Goal: Find specific page/section: Find specific page/section

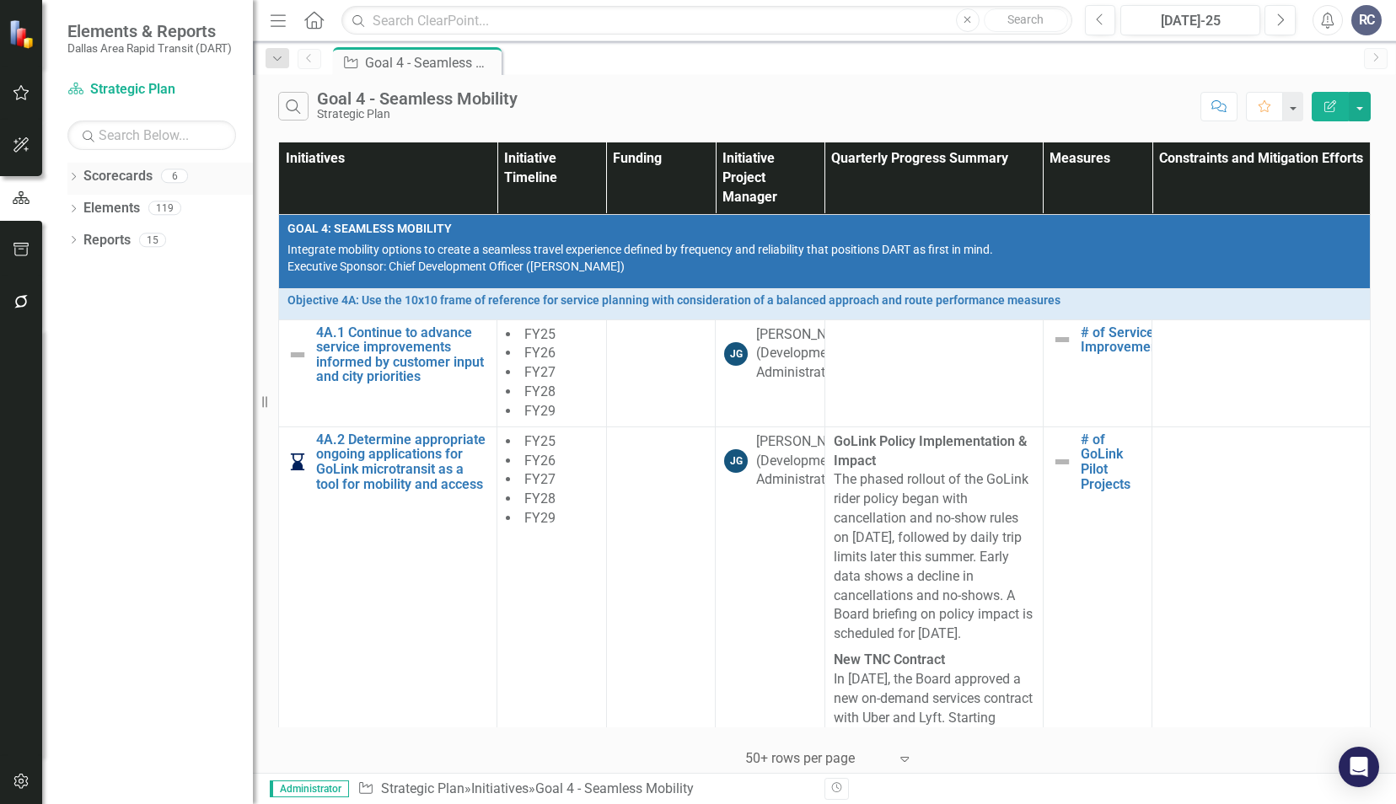
click at [78, 174] on icon "Dropdown" at bounding box center [73, 178] width 12 height 9
click at [83, 207] on icon "Dropdown" at bounding box center [82, 207] width 13 height 10
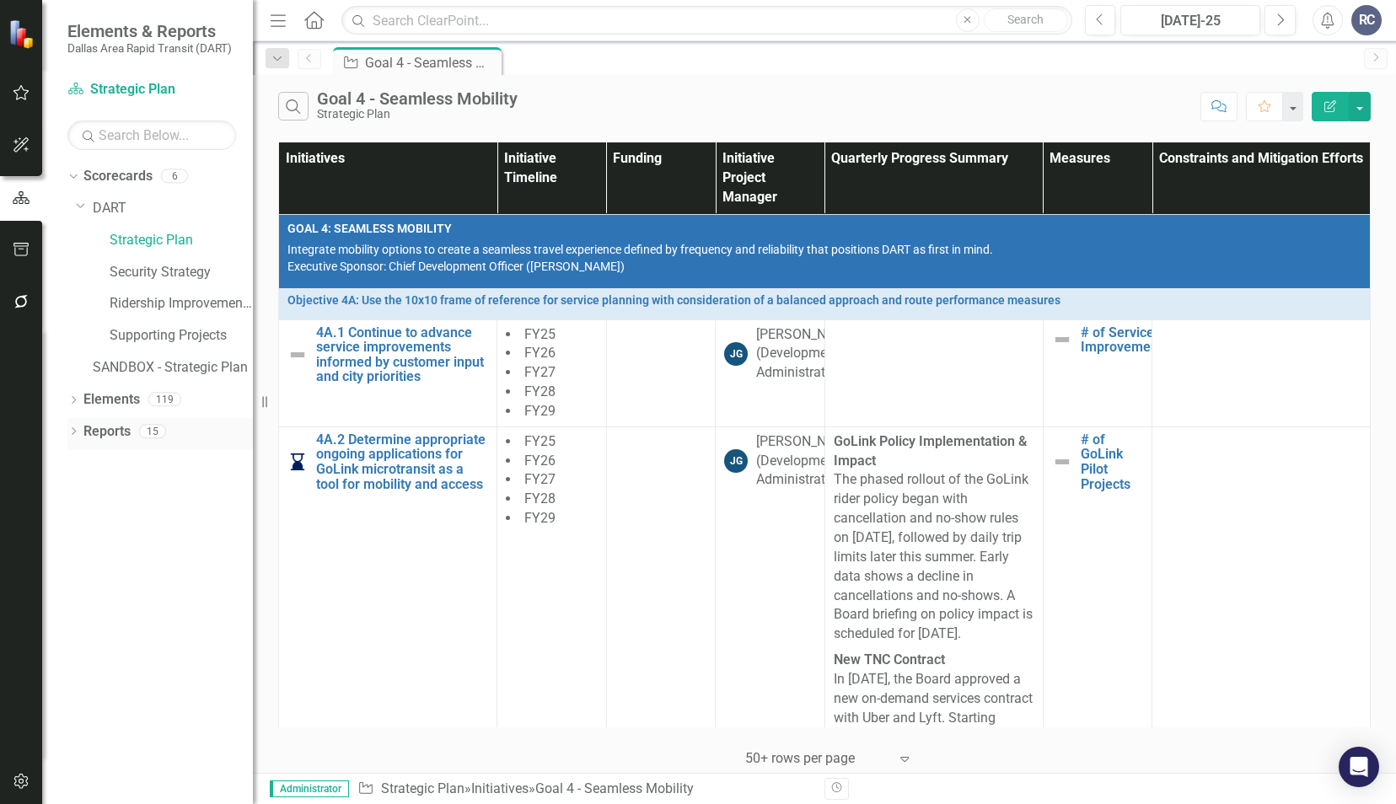
click at [72, 428] on icon at bounding box center [74, 431] width 4 height 8
click at [82, 524] on icon "Dropdown" at bounding box center [81, 526] width 12 height 9
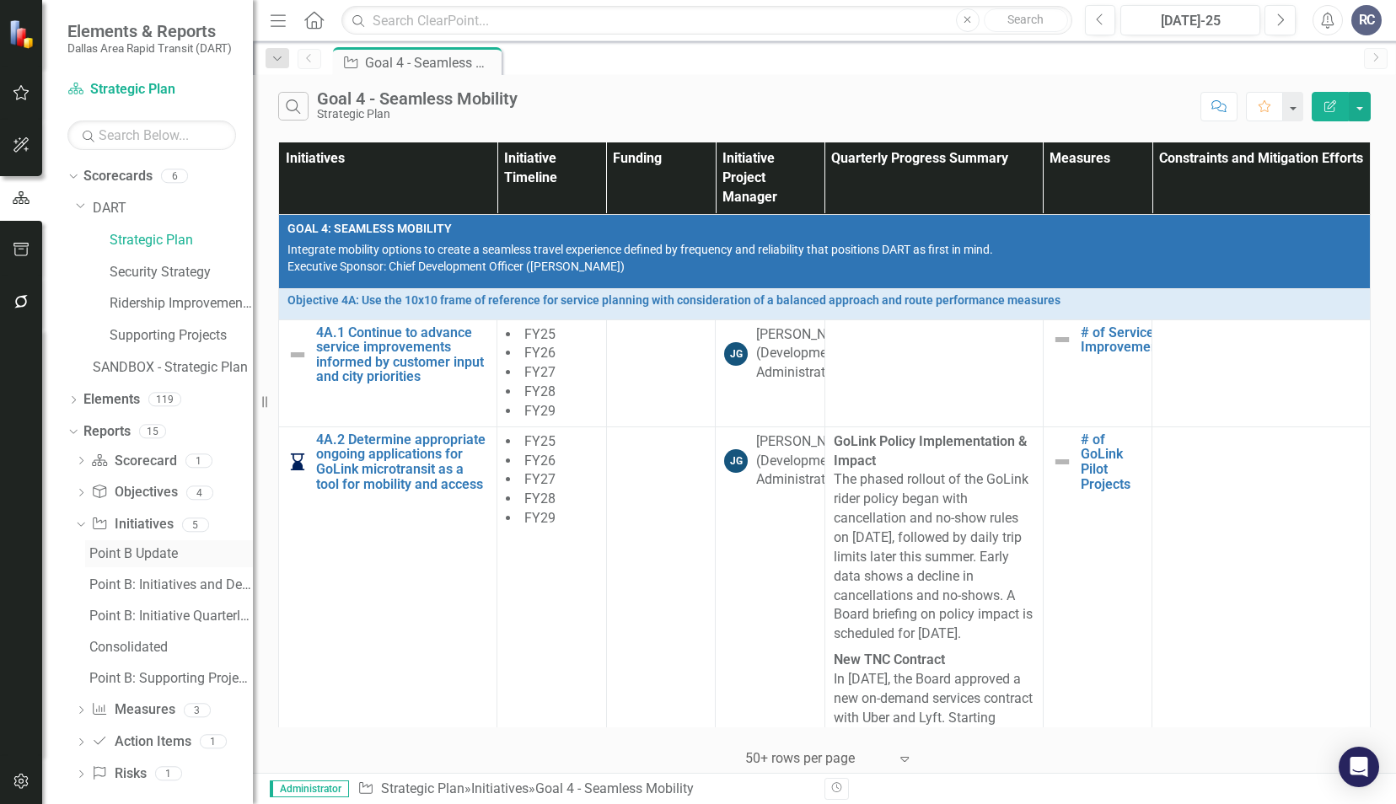
click at [145, 558] on div "Point B Update" at bounding box center [171, 553] width 164 height 15
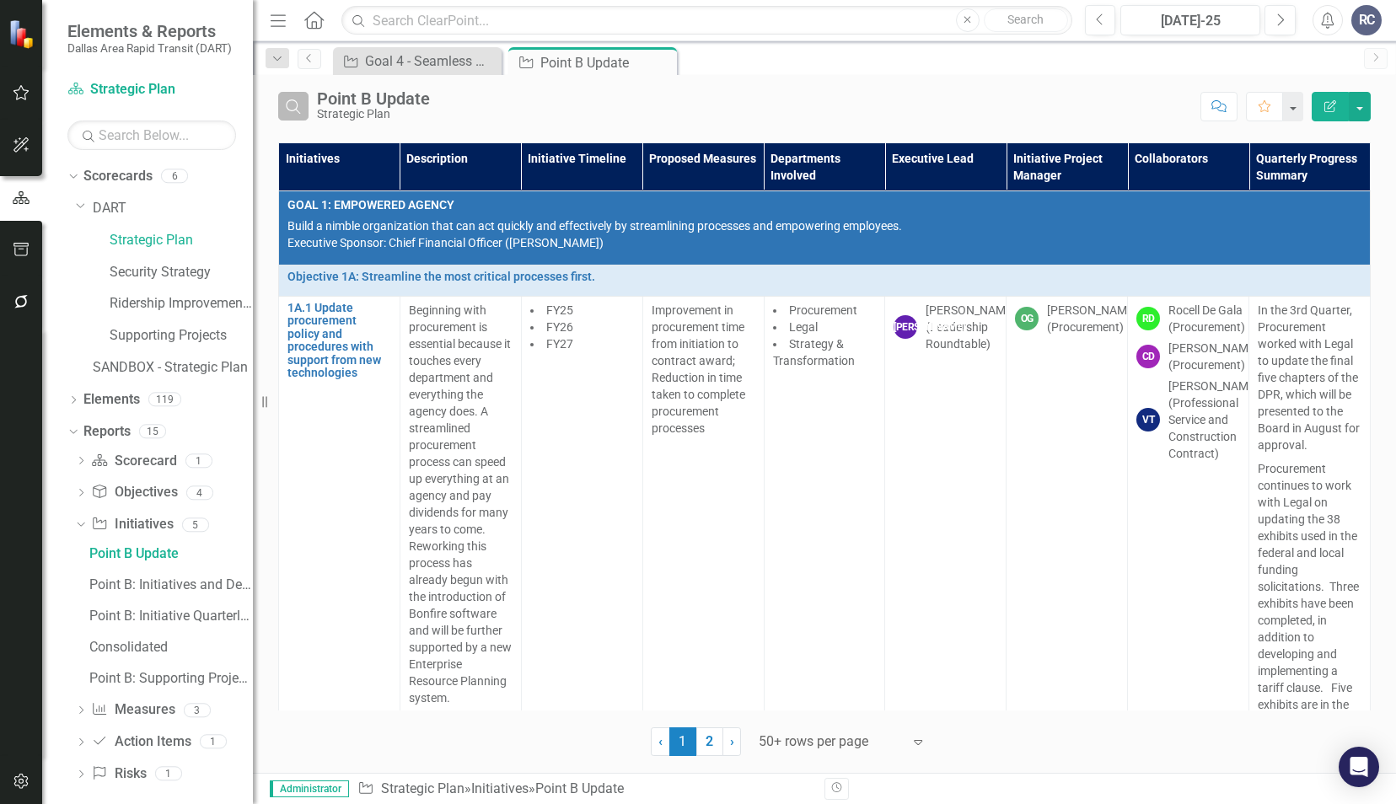
click at [293, 94] on button "Search" at bounding box center [293, 106] width 30 height 29
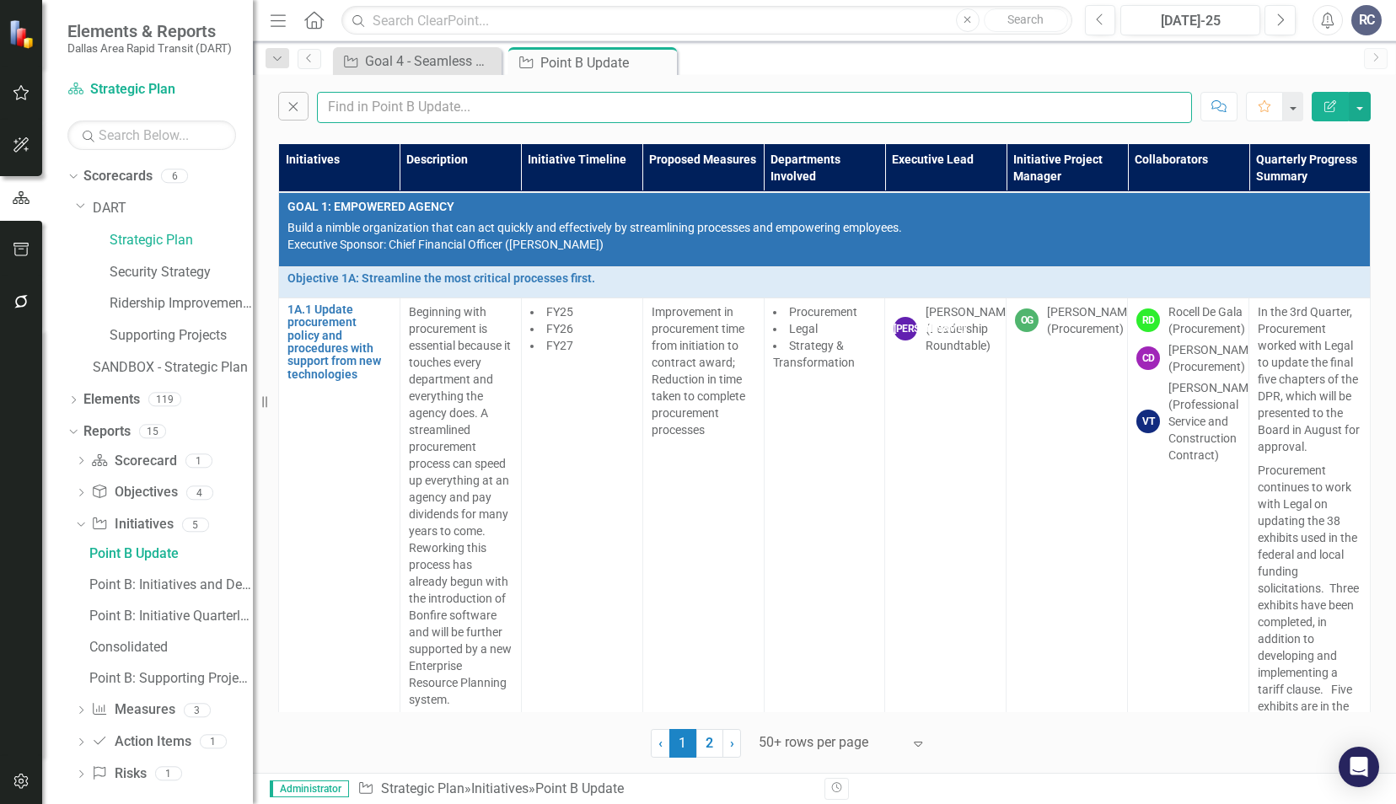
click at [381, 114] on input "text" at bounding box center [754, 107] width 875 height 31
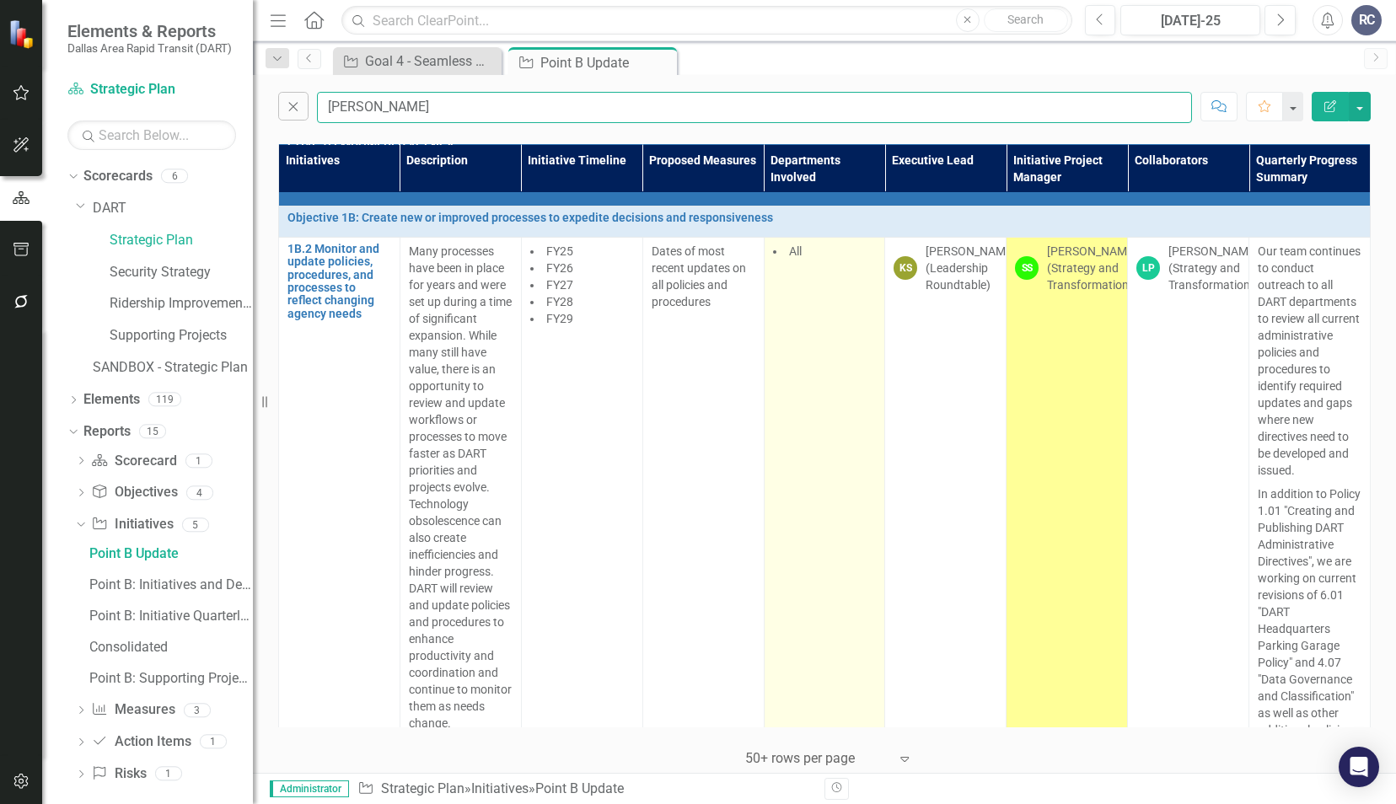
scroll to position [84, 0]
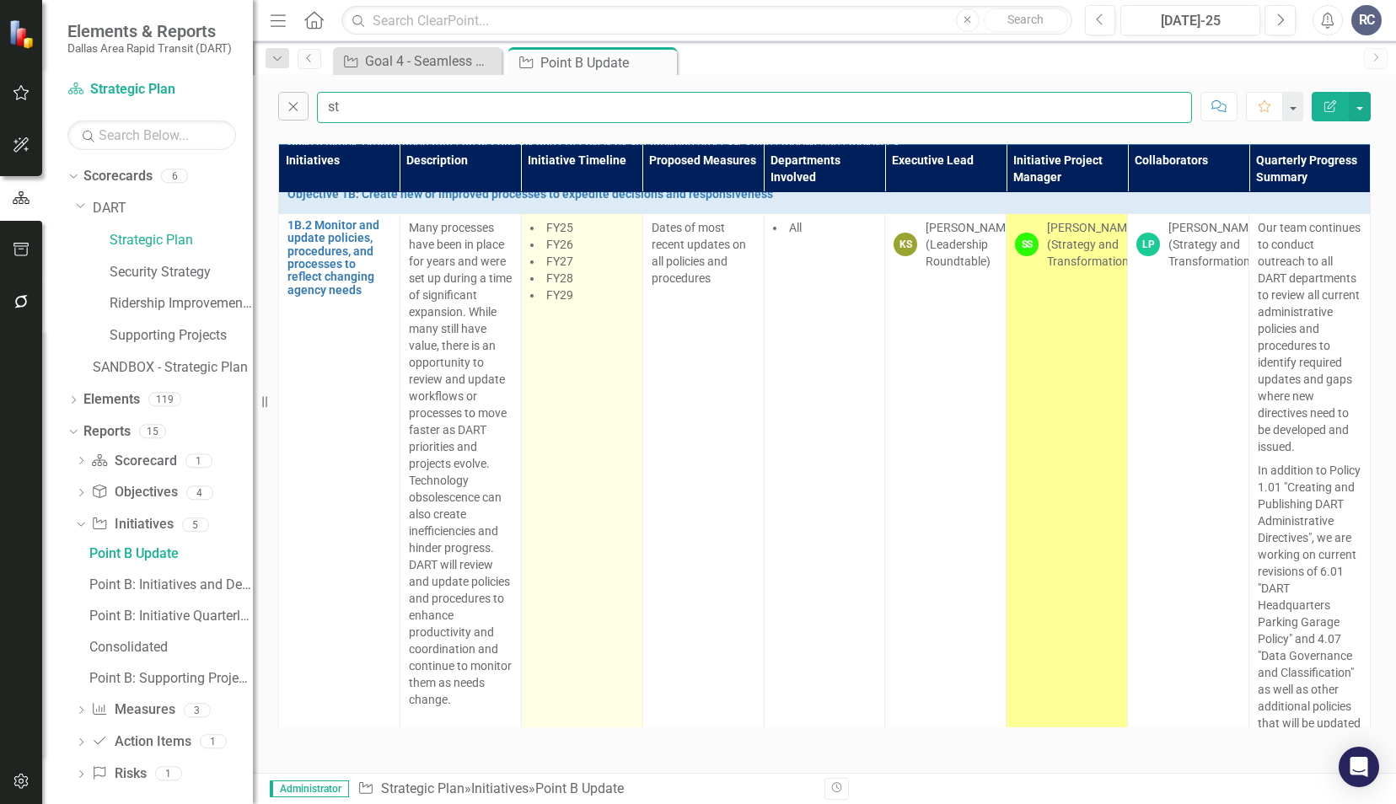
type input "s"
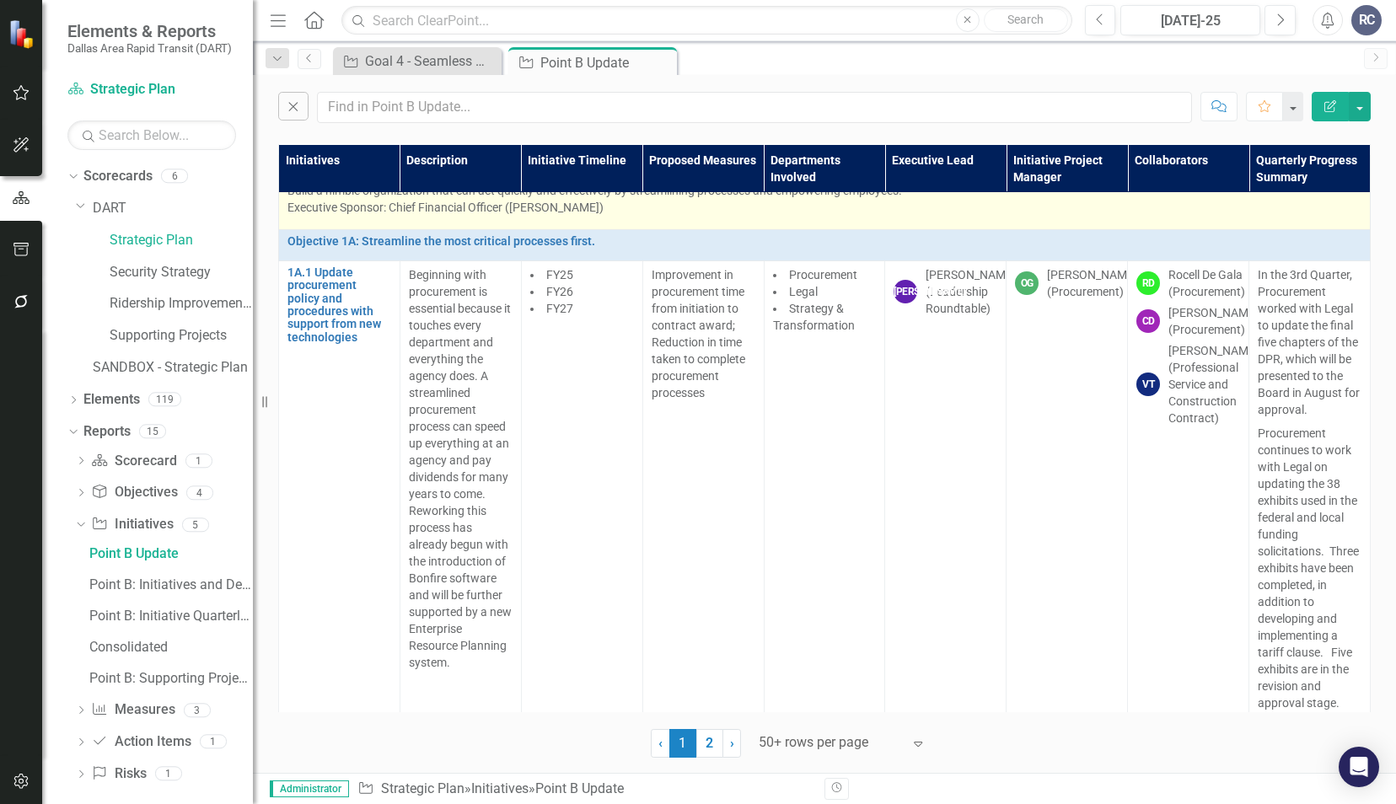
scroll to position [0, 0]
